Goal: Transaction & Acquisition: Purchase product/service

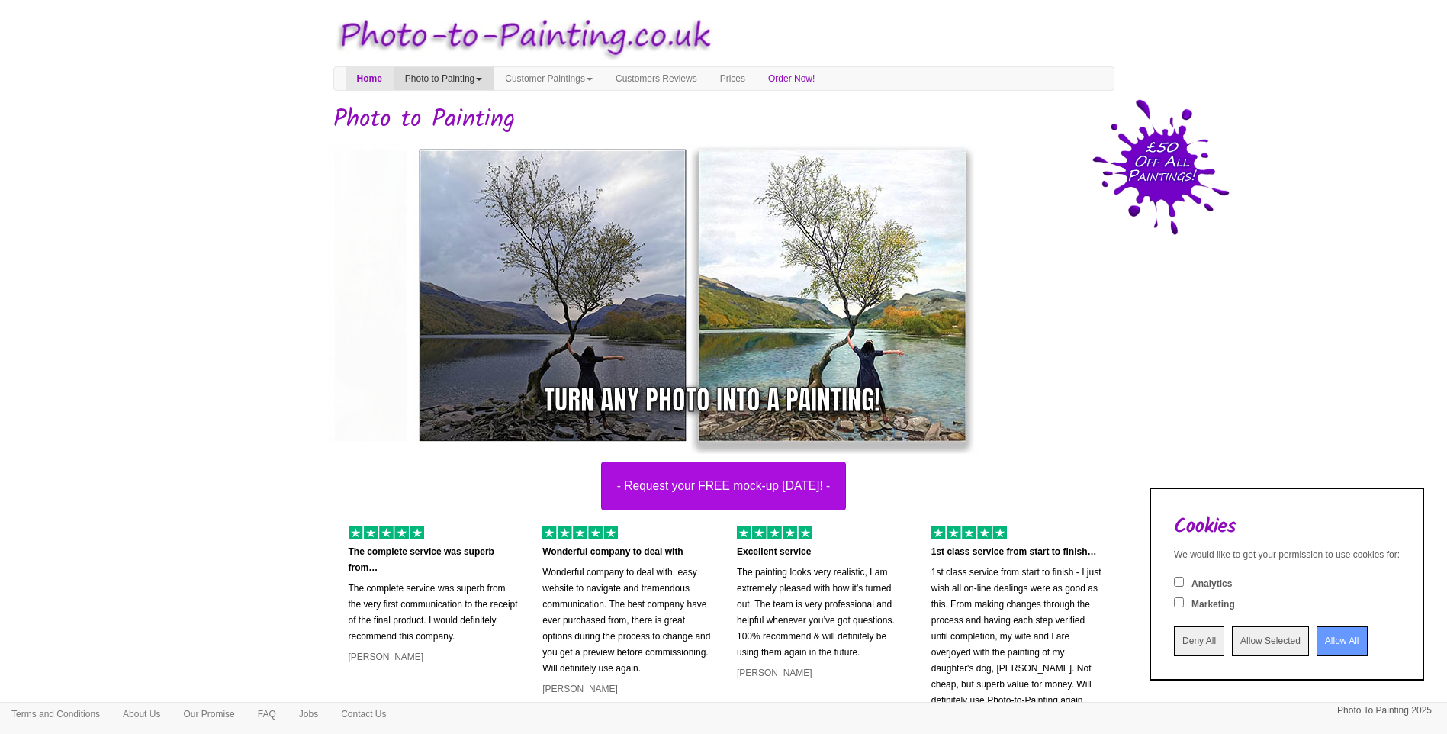
click at [460, 78] on link "Photo to Painting" at bounding box center [444, 78] width 100 height 23
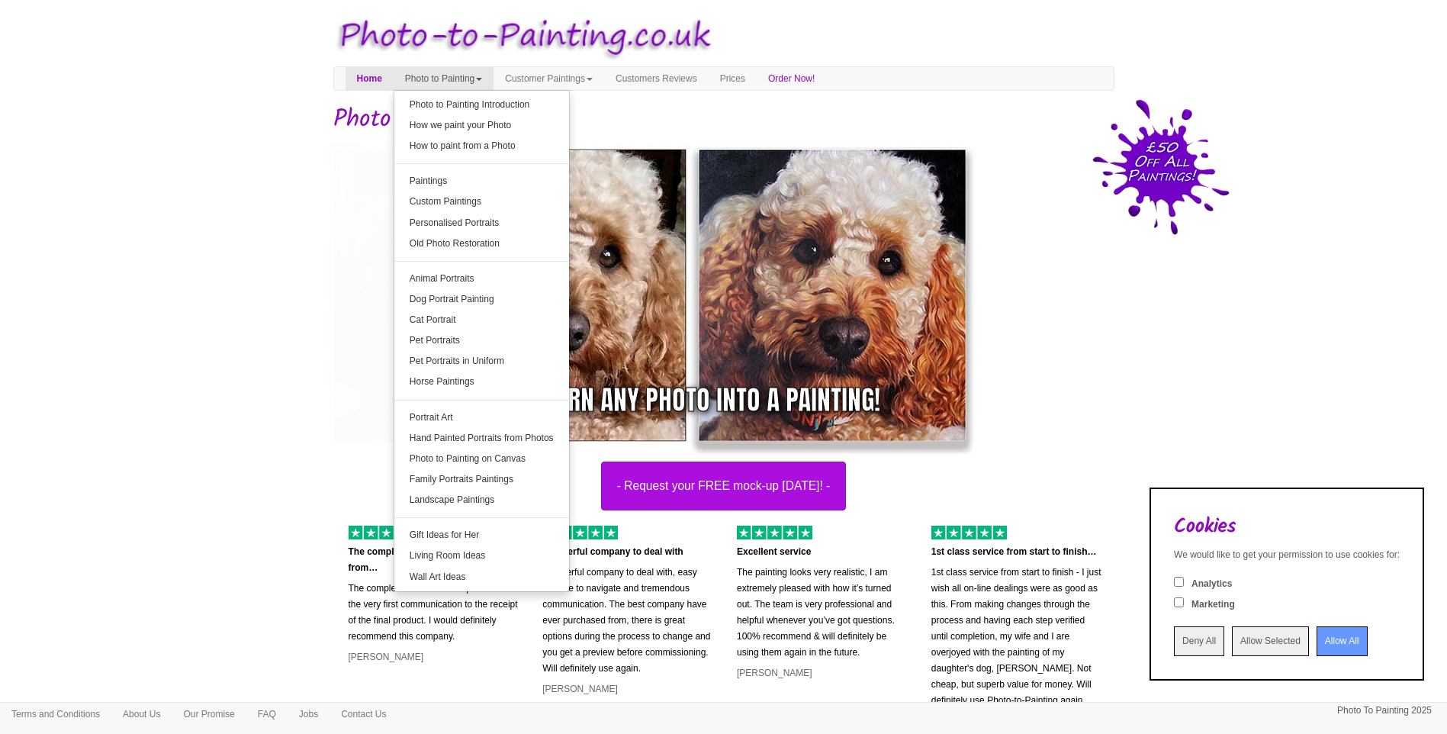
drag, startPoint x: 240, startPoint y: 247, endPoint x: 1253, endPoint y: 347, distance: 1017.9
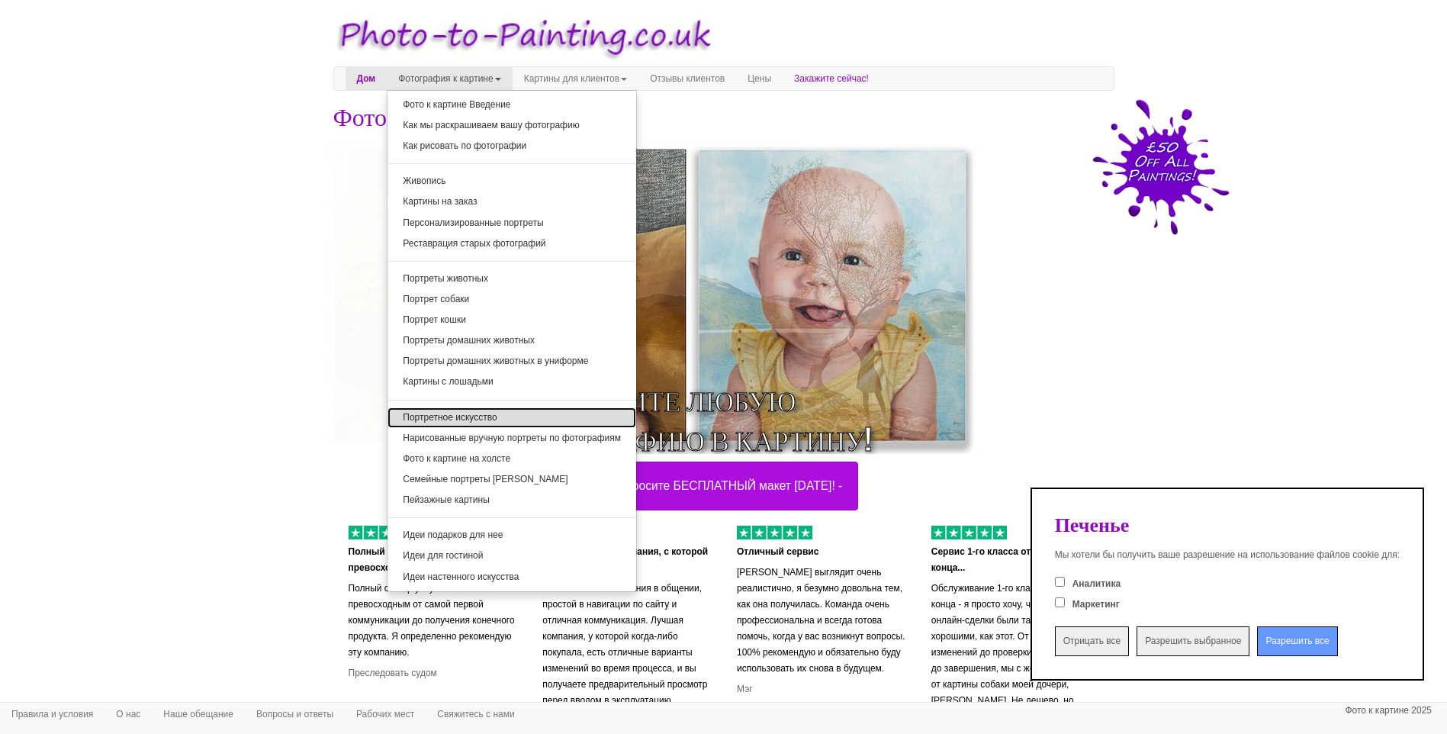
click at [458, 416] on link "Портретное искусство" at bounding box center [511, 417] width 249 height 21
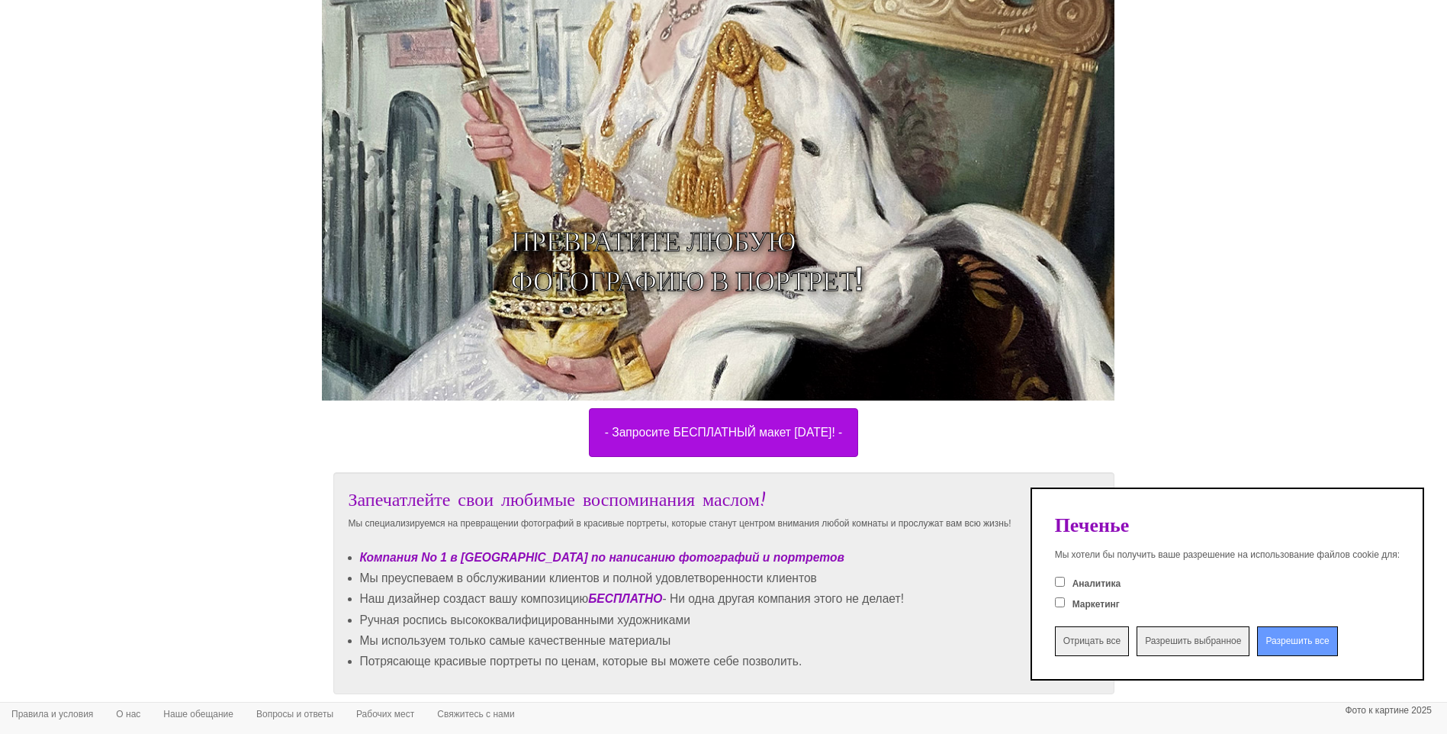
scroll to position [534, 0]
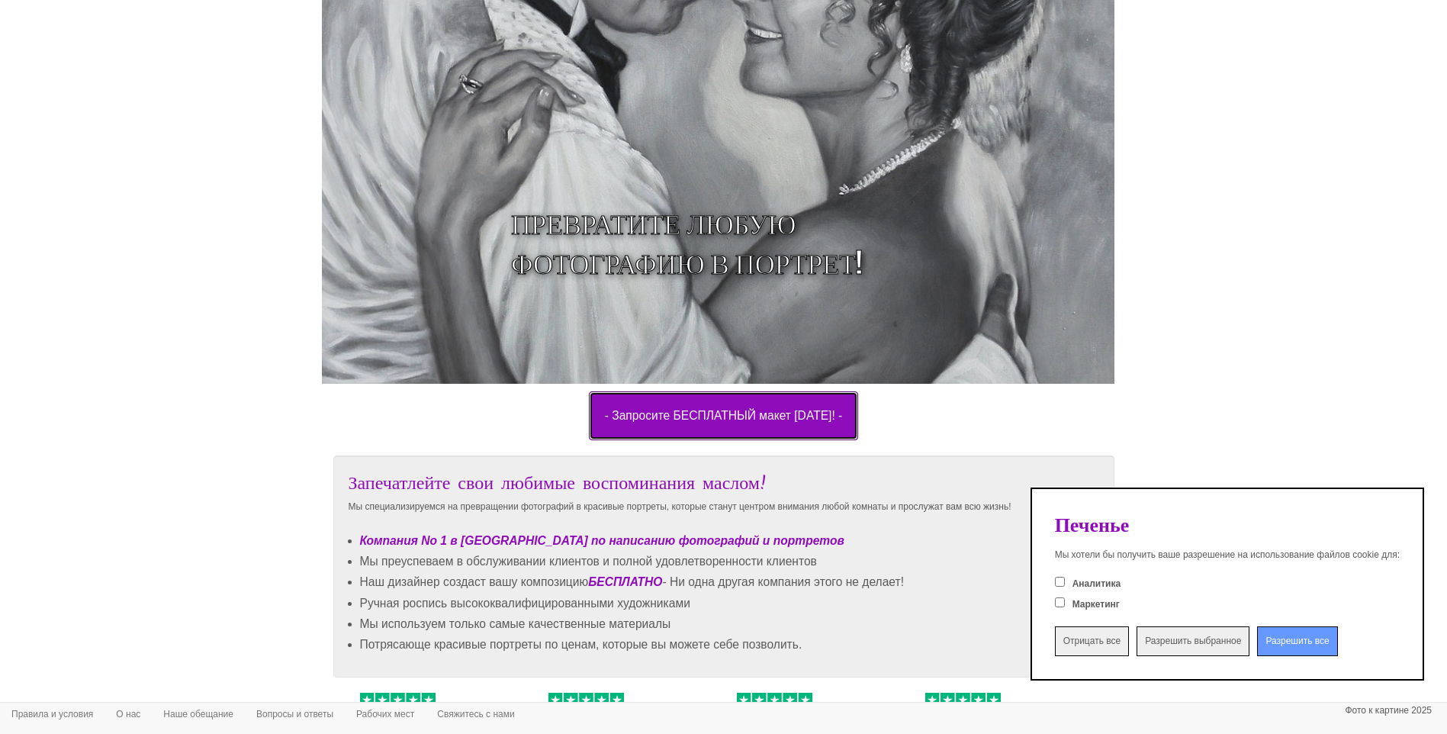
click at [702, 416] on button "- Запросите БЕСПЛАТНЫЙ макет [DATE]! -" at bounding box center [724, 415] width 270 height 49
